Goal: Book appointment/travel/reservation

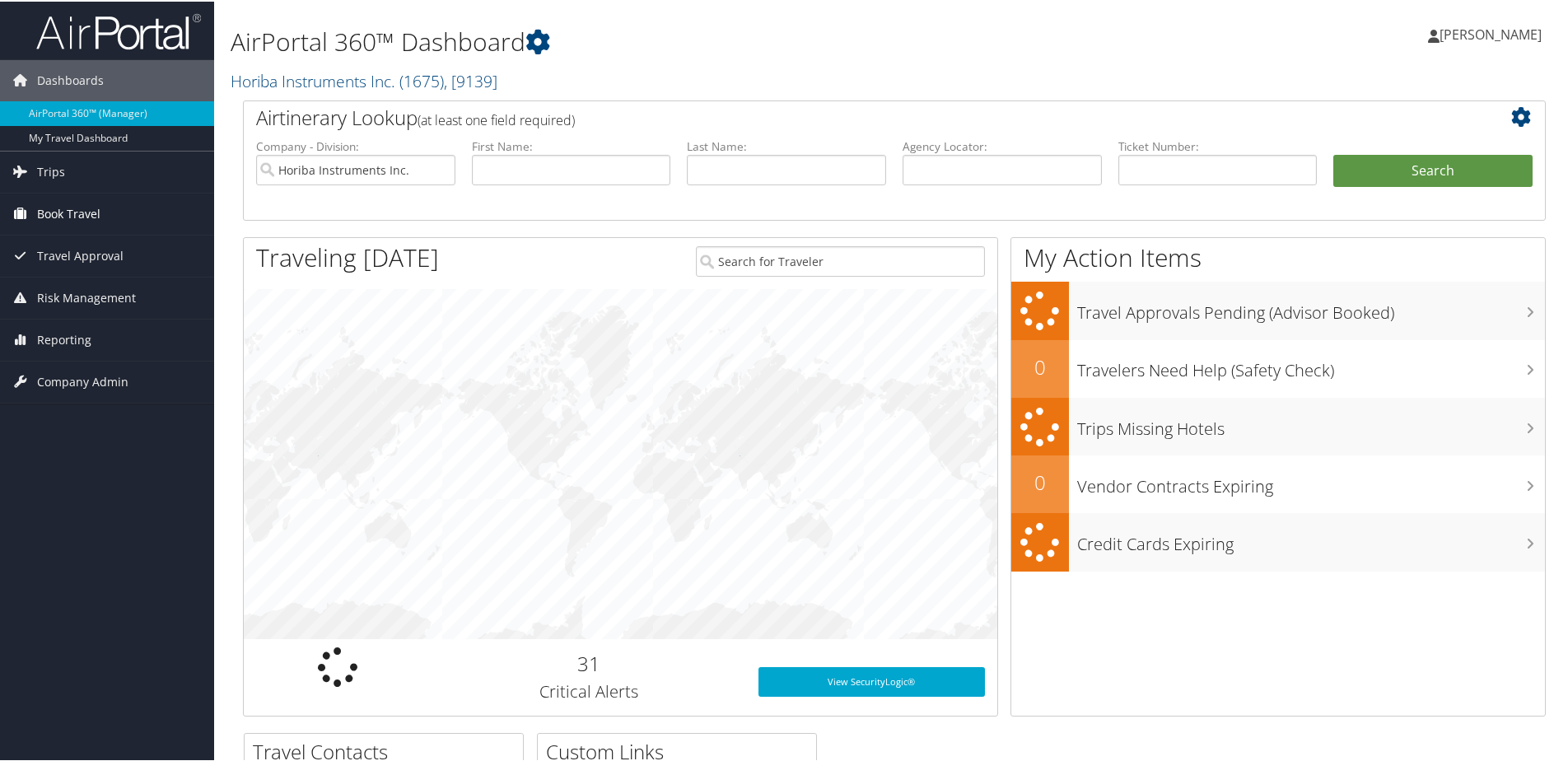
click at [55, 205] on span "Book Travel" at bounding box center [68, 212] width 63 height 41
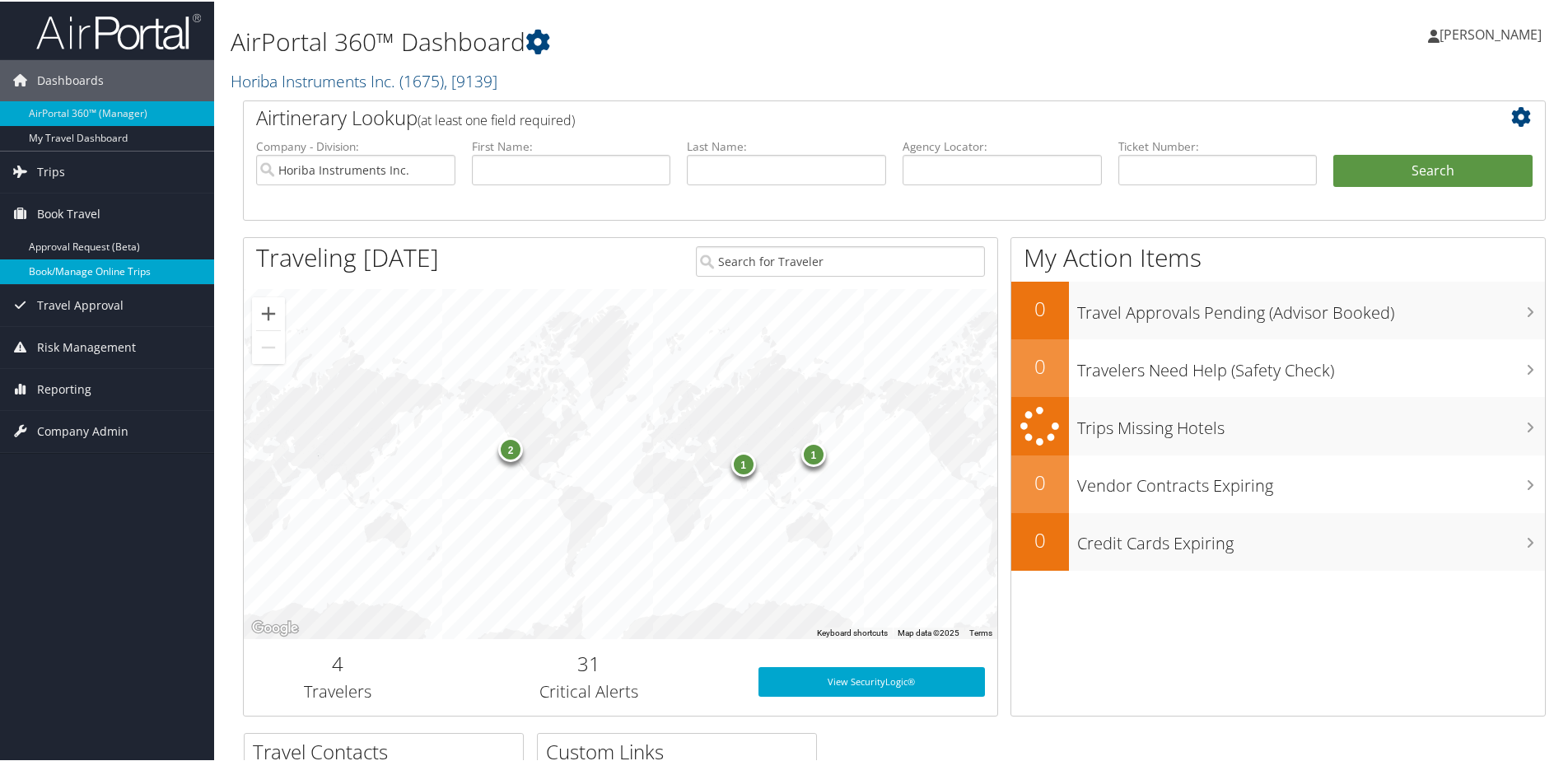
click at [64, 267] on link "Book/Manage Online Trips" at bounding box center [106, 270] width 214 height 25
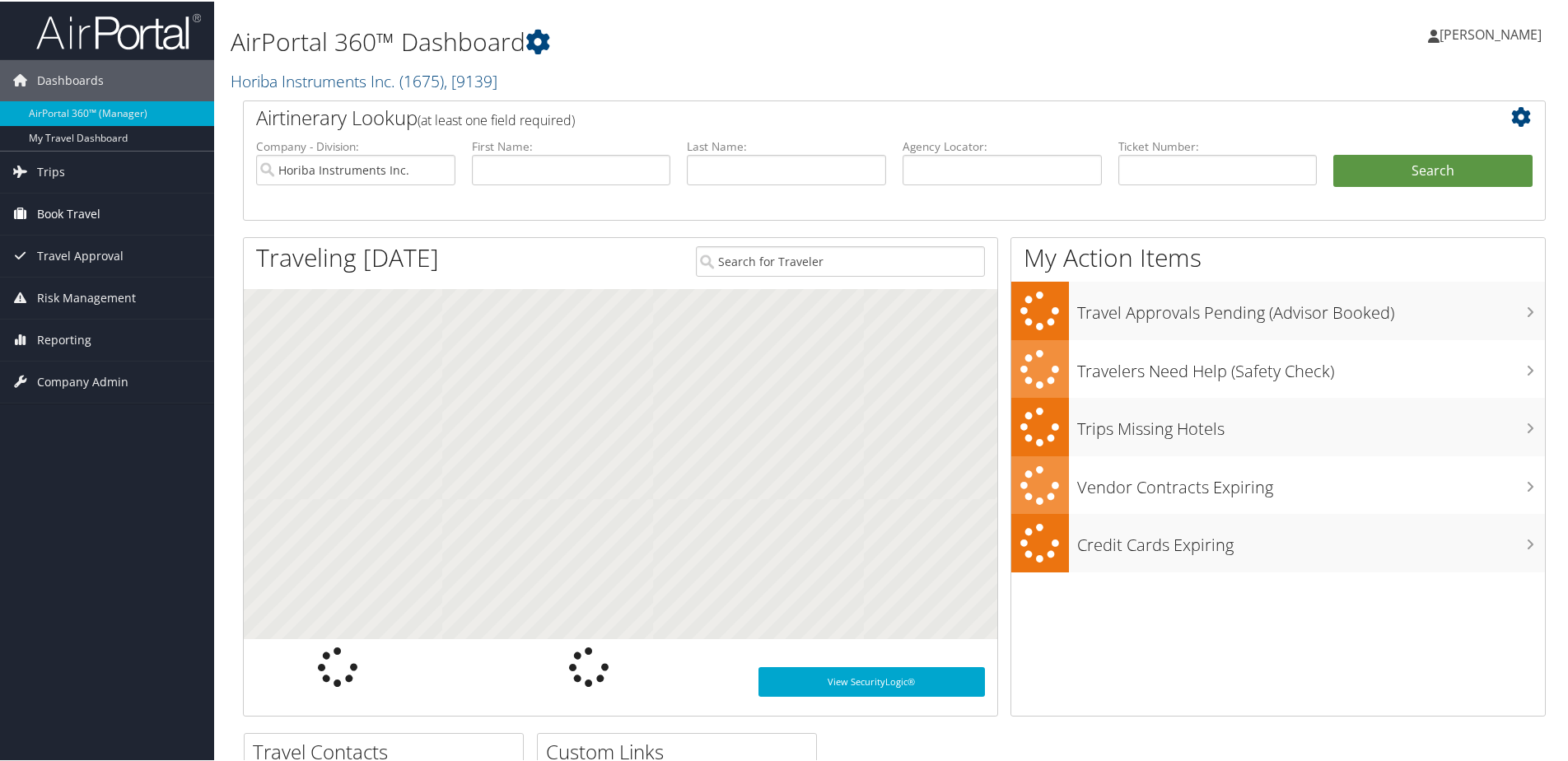
click at [73, 212] on span "Book Travel" at bounding box center [68, 212] width 63 height 41
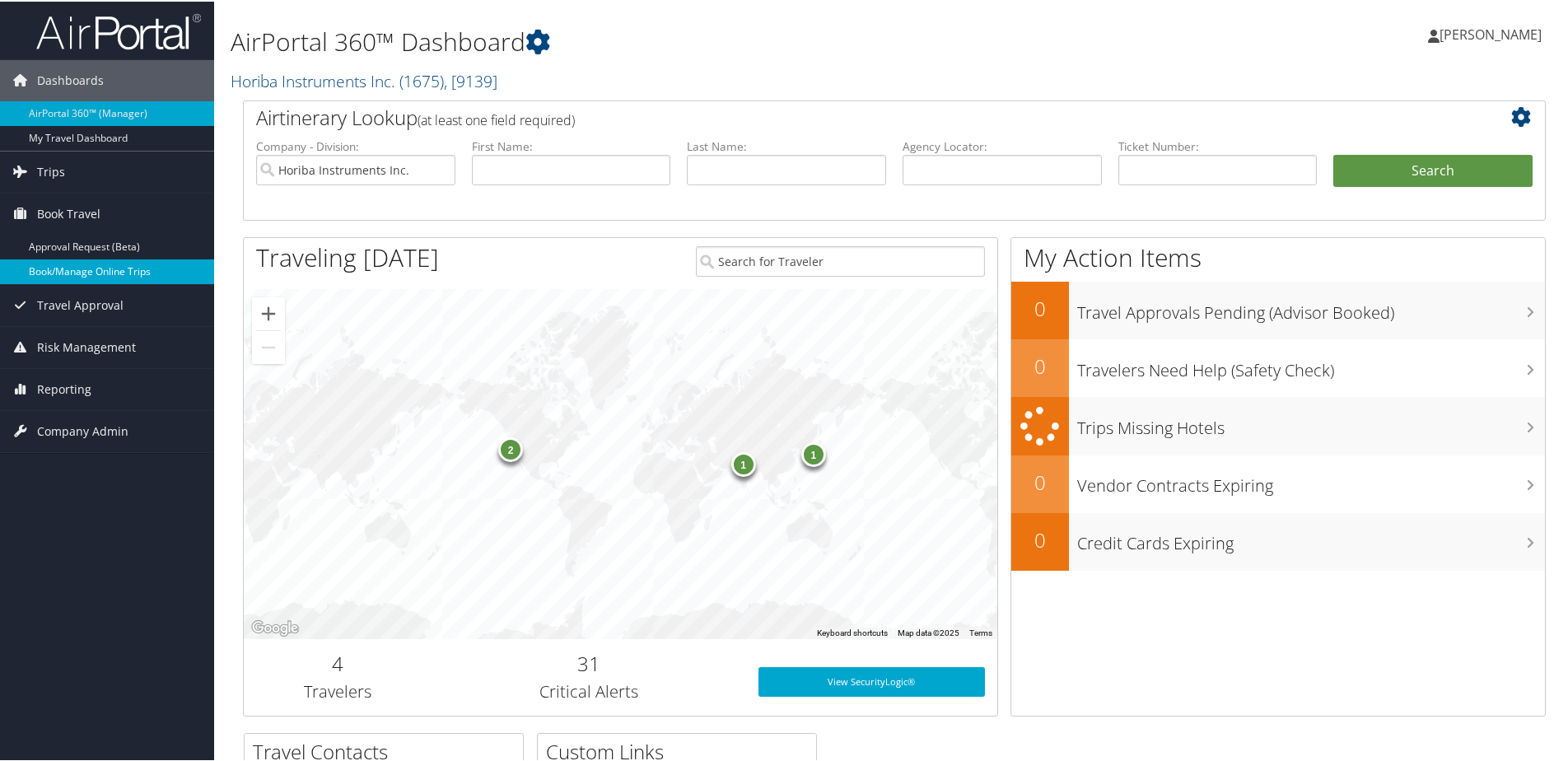
click at [72, 270] on link "Book/Manage Online Trips" at bounding box center [106, 270] width 214 height 25
